Goal: Transaction & Acquisition: Purchase product/service

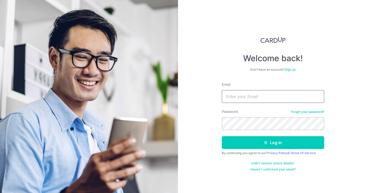
click at [254, 93] on input "Email" at bounding box center [273, 96] width 102 height 13
type input "[EMAIL_ADDRESS][DOMAIN_NAME]"
click at [222, 136] on button "Log in" at bounding box center [273, 142] width 102 height 13
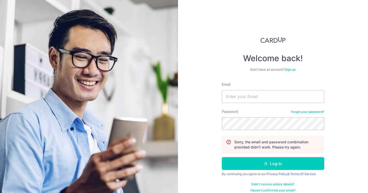
click at [309, 113] on link "Forgot your password?" at bounding box center [307, 112] width 33 height 4
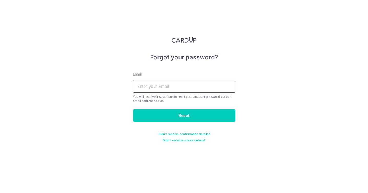
click at [182, 86] on input "text" at bounding box center [184, 86] width 102 height 13
type input "junlong3312@gmail.com"
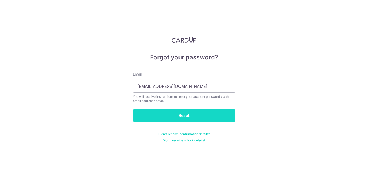
click at [181, 114] on input "Reset" at bounding box center [184, 115] width 102 height 13
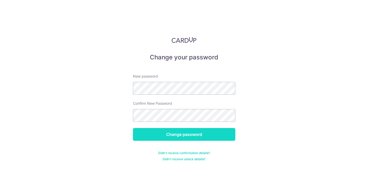
click at [184, 131] on input "Change password" at bounding box center [184, 134] width 102 height 13
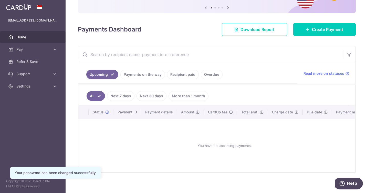
scroll to position [57, 0]
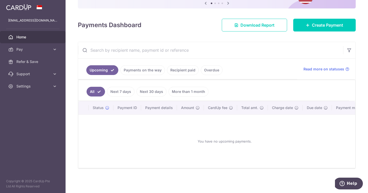
click at [179, 71] on link "Recipient paid" at bounding box center [183, 70] width 32 height 10
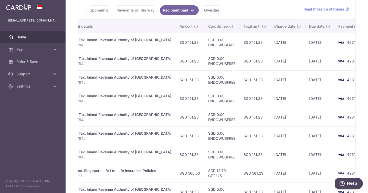
scroll to position [0, 0]
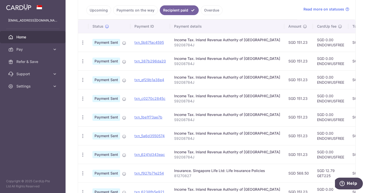
click at [140, 10] on link "Payments on the way" at bounding box center [135, 10] width 45 height 10
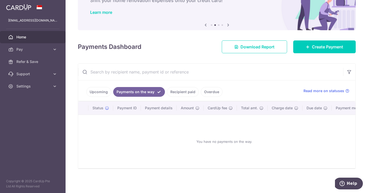
click at [99, 93] on link "Upcoming" at bounding box center [98, 92] width 25 height 10
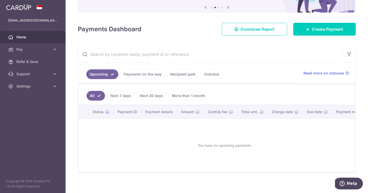
scroll to position [52, 0]
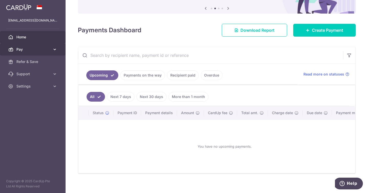
click at [53, 51] on icon at bounding box center [54, 49] width 5 height 5
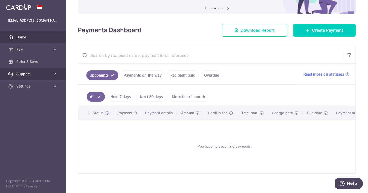
click at [59, 75] on link "Support" at bounding box center [33, 74] width 66 height 12
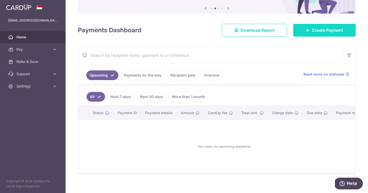
click at [334, 34] on link "Create Payment" at bounding box center [324, 30] width 62 height 13
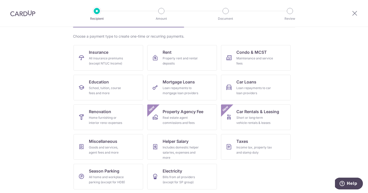
scroll to position [36, 0]
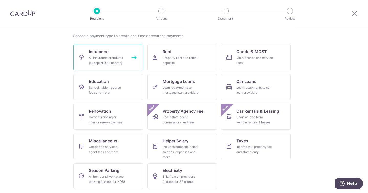
click at [116, 60] on div "All insurance premiums (except NTUC Income)" at bounding box center [107, 60] width 37 height 10
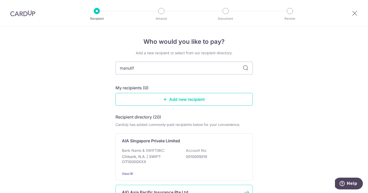
type input "manulife"
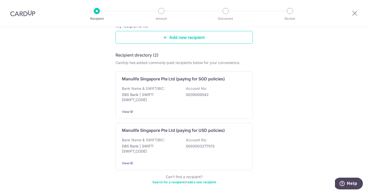
scroll to position [67, 0]
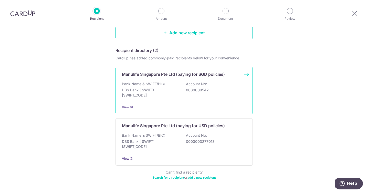
click at [180, 87] on div "Bank Name & SWIFT/BIC: DBS Bank | SWIFT: DBSSSGSGXXX Account No: 0039009542" at bounding box center [184, 90] width 124 height 19
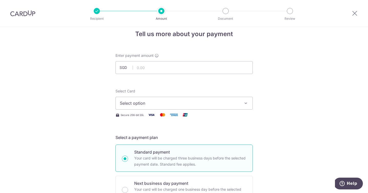
scroll to position [4, 0]
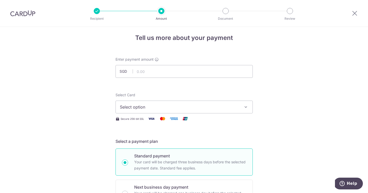
click at [227, 108] on span "Select option" at bounding box center [179, 107] width 119 height 6
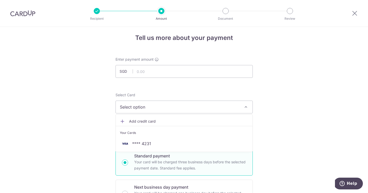
click at [149, 121] on span "Add credit card" at bounding box center [188, 121] width 119 height 5
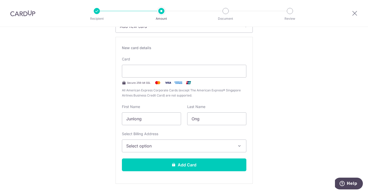
scroll to position [83, 0]
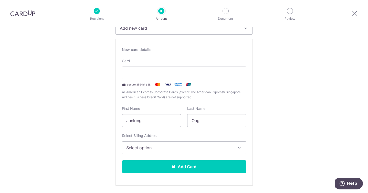
click at [189, 147] on span "Select option" at bounding box center [179, 148] width 106 height 6
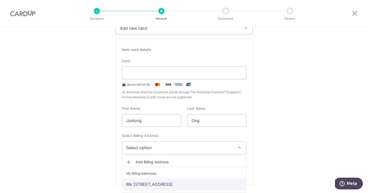
click at [176, 182] on link "Blk 134 #14-62, Edgedale Plains, Singapore, Singapore, Singapore-820134" at bounding box center [184, 184] width 124 height 12
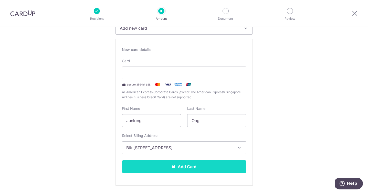
click at [196, 167] on button "Add Card" at bounding box center [184, 166] width 124 height 13
click at [191, 167] on button "Add Card" at bounding box center [184, 166] width 124 height 13
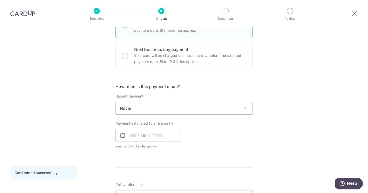
scroll to position [142, 0]
click at [233, 109] on span "Never" at bounding box center [184, 108] width 137 height 12
click at [143, 137] on input "text" at bounding box center [148, 135] width 66 height 13
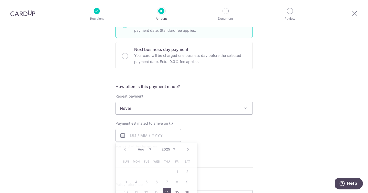
click at [237, 145] on div "Payment estimated to arrive on Prev Next Aug Sep Oct Nov Dec 2025 2026 2027 202…" at bounding box center [183, 135] width 143 height 28
click at [159, 135] on input "text" at bounding box center [148, 135] width 66 height 13
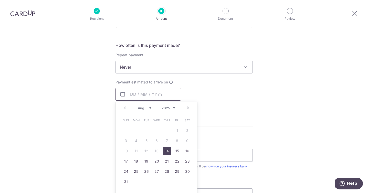
scroll to position [184, 0]
click at [167, 150] on link "14" at bounding box center [167, 150] width 8 height 8
type input "[DATE]"
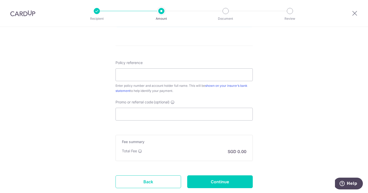
scroll to position [284, 0]
click at [158, 111] on input "Promo or referral code (optional)" at bounding box center [183, 114] width 137 height 13
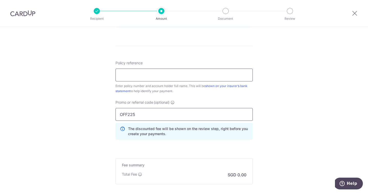
type input "OFF225"
click at [151, 72] on input "Policy reference" at bounding box center [183, 75] width 137 height 13
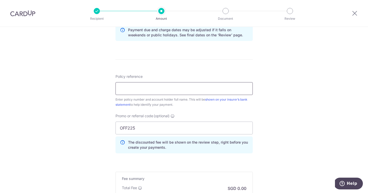
scroll to position [272, 0]
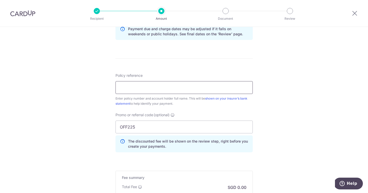
click at [159, 88] on input "Policy reference" at bounding box center [183, 87] width 137 height 13
click at [285, 74] on div "Tell us more about your payment Enter payment amount SGD Card added successfull…" at bounding box center [184, 8] width 368 height 507
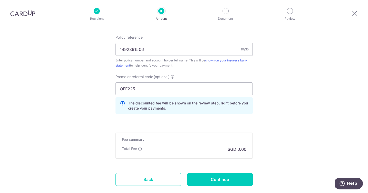
scroll to position [307, 0]
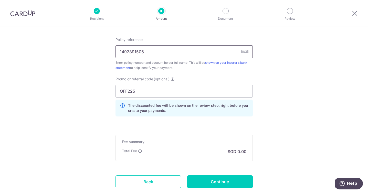
click at [193, 51] on input "1492891506" at bounding box center [183, 51] width 137 height 13
type input "1492891506 - [PERSON_NAME]"
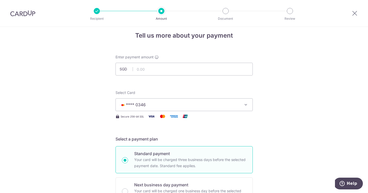
scroll to position [0, 0]
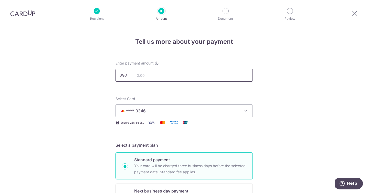
click at [154, 79] on input "text" at bounding box center [183, 75] width 137 height 13
type input "2,495.90"
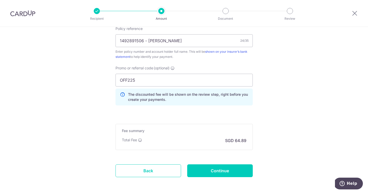
scroll to position [319, 0]
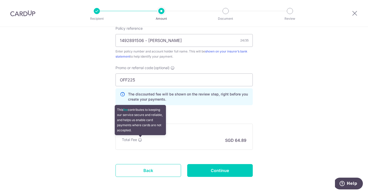
click at [140, 141] on icon at bounding box center [140, 140] width 4 height 4
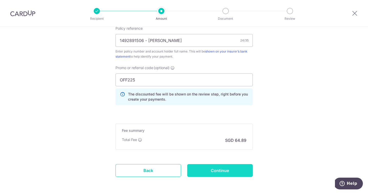
click at [215, 170] on input "Continue" at bounding box center [220, 170] width 66 height 13
type input "Create Schedule"
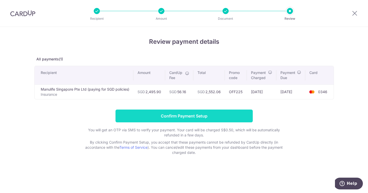
click at [197, 115] on input "Confirm Payment Setup" at bounding box center [183, 116] width 137 height 13
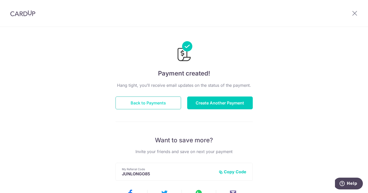
click at [153, 100] on button "Back to Payments" at bounding box center [148, 102] width 66 height 13
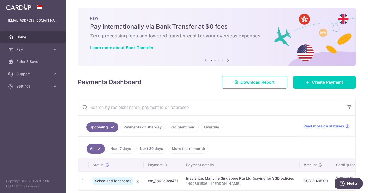
scroll to position [22, 0]
